Goal: Task Accomplishment & Management: Manage account settings

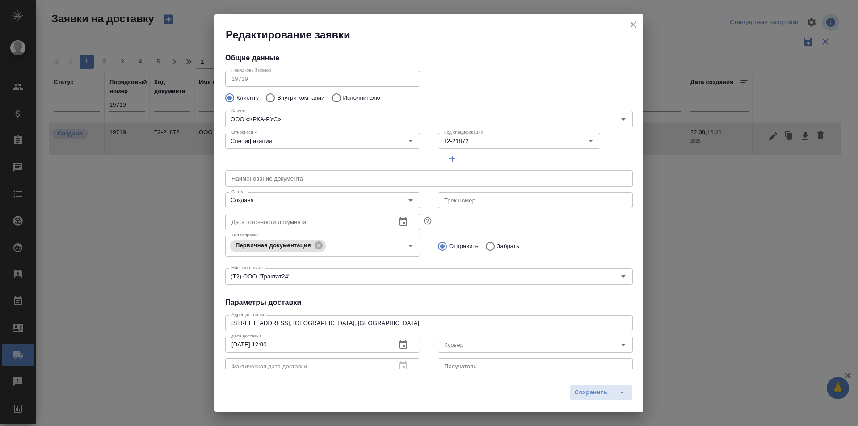
click at [627, 21] on div "Редактирование заявки" at bounding box center [429, 28] width 429 height 28
click at [633, 21] on icon "close" at bounding box center [633, 24] width 11 height 11
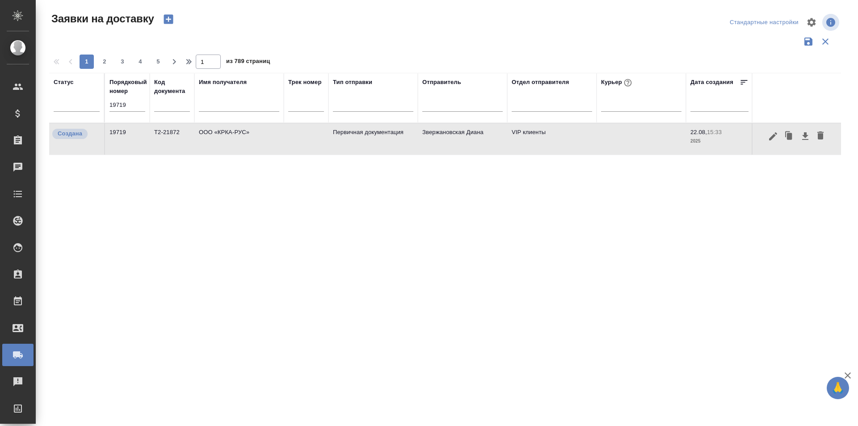
click at [129, 103] on input "19719" at bounding box center [128, 105] width 36 height 13
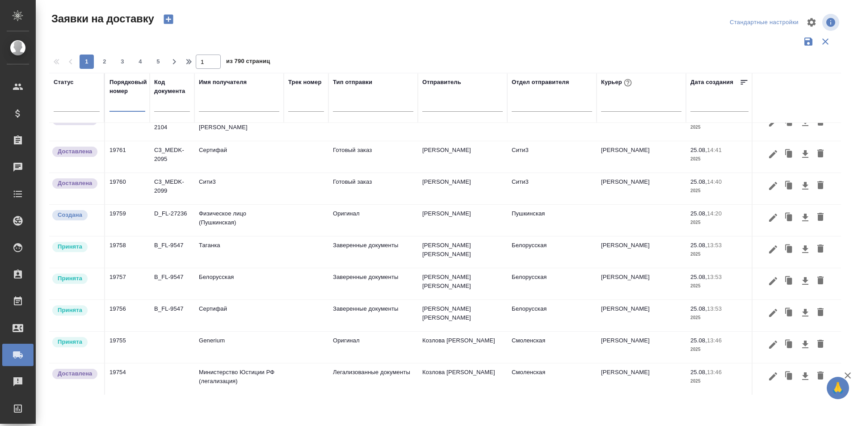
scroll to position [569, 0]
click at [106, 63] on span "2" at bounding box center [104, 61] width 14 height 9
type input "2"
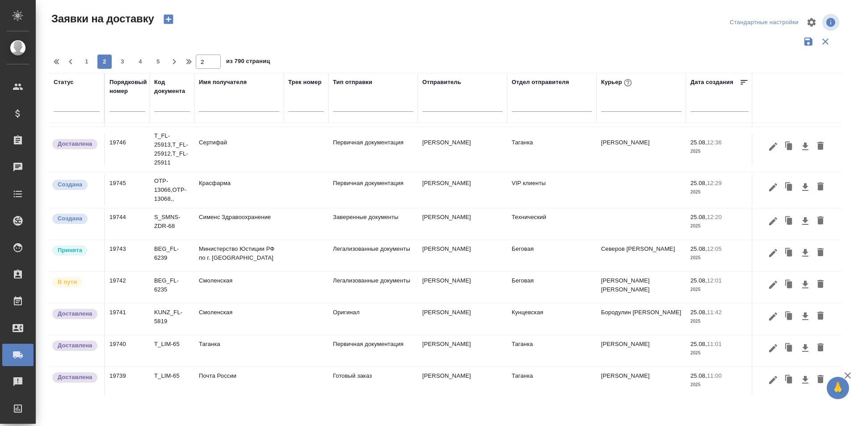
scroll to position [224, 0]
click at [769, 280] on icon "button" at bounding box center [773, 284] width 8 height 8
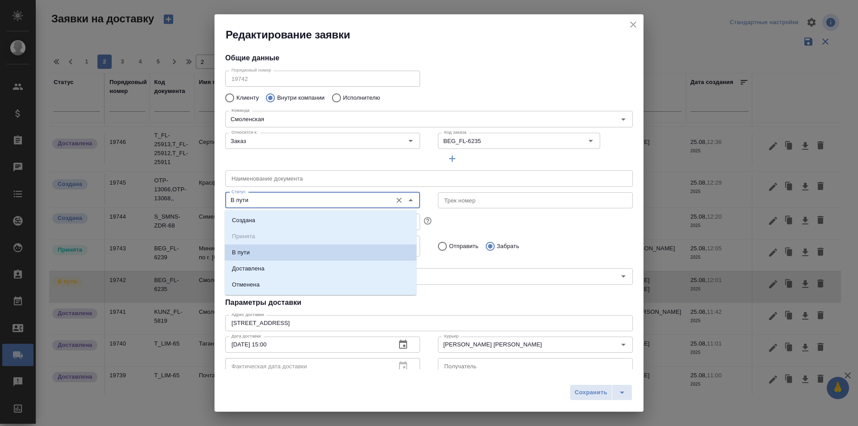
click at [262, 195] on input "В пути" at bounding box center [308, 200] width 160 height 11
click at [270, 264] on li "Доставлена" at bounding box center [321, 269] width 192 height 16
type input "Доставлена"
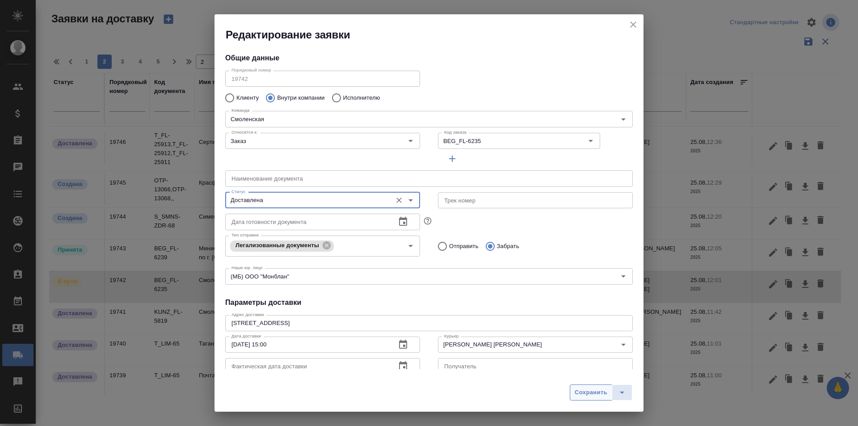
type input "[PERSON_NAME]"
click at [575, 388] on span "Сохранить" at bounding box center [591, 393] width 33 height 10
